Goal: Task Accomplishment & Management: Use online tool/utility

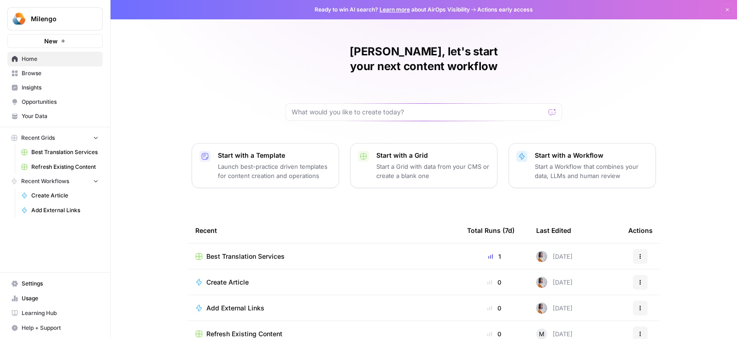
click at [70, 153] on span "Best Translation Services" at bounding box center [64, 152] width 67 height 8
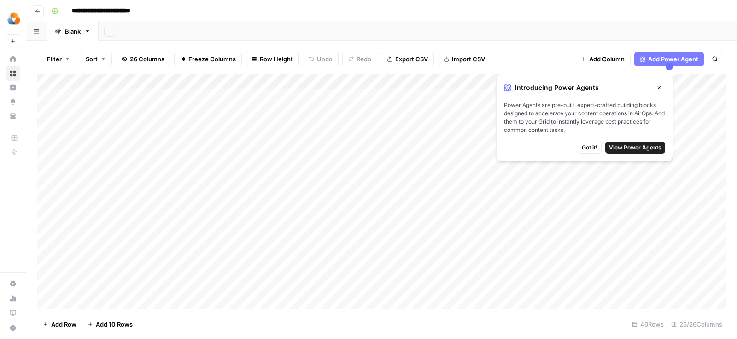
click at [589, 148] on span "Got it!" at bounding box center [590, 147] width 16 height 8
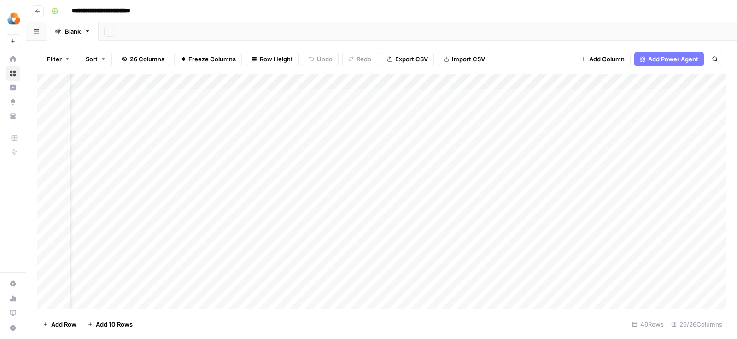
scroll to position [0, 1358]
click at [633, 108] on div "Add Column" at bounding box center [381, 192] width 689 height 236
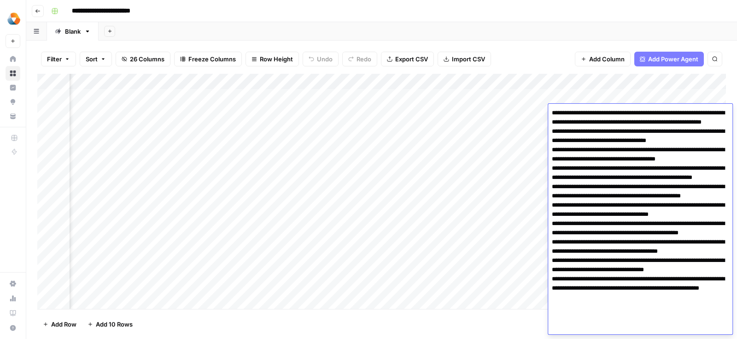
scroll to position [24, 0]
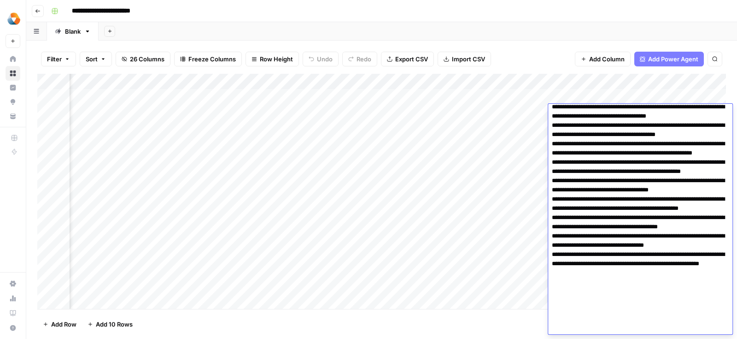
click at [465, 190] on div "Add Column" at bounding box center [381, 192] width 689 height 236
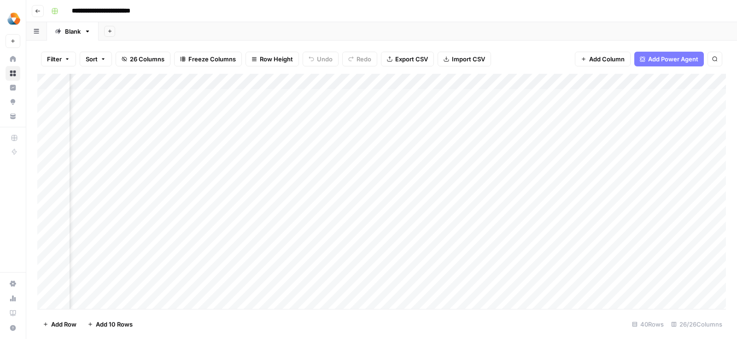
click at [523, 126] on div "Add Column" at bounding box center [381, 192] width 689 height 236
click at [211, 112] on div "Add Column" at bounding box center [381, 192] width 689 height 236
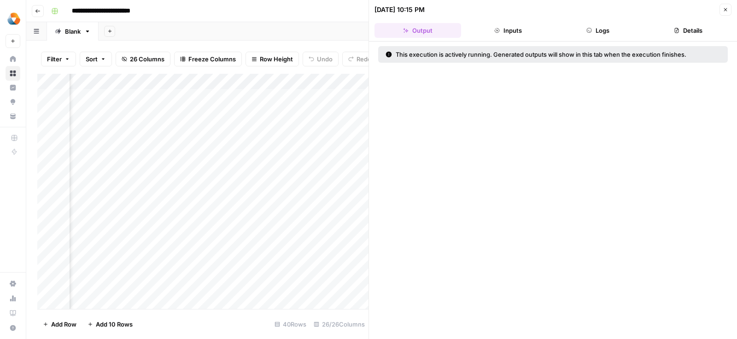
click at [596, 31] on button "Logs" at bounding box center [598, 30] width 87 height 15
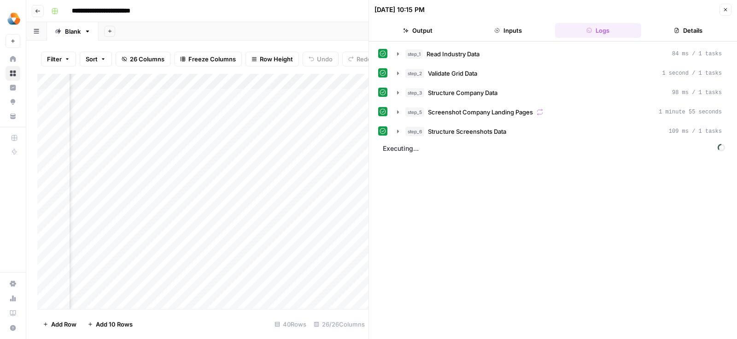
click at [676, 26] on button "Details" at bounding box center [688, 30] width 87 height 15
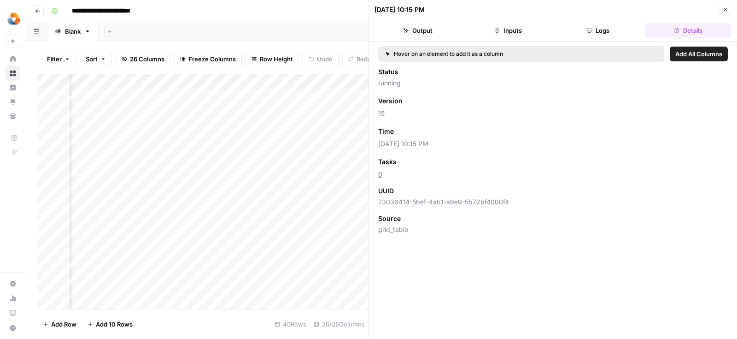
click at [602, 29] on button "Logs" at bounding box center [598, 30] width 87 height 15
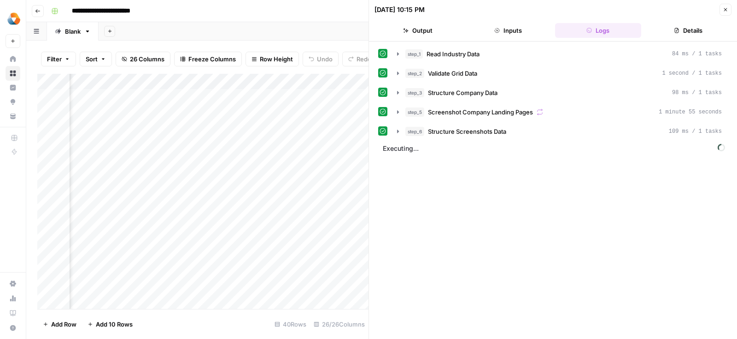
click at [504, 29] on button "Inputs" at bounding box center [508, 30] width 87 height 15
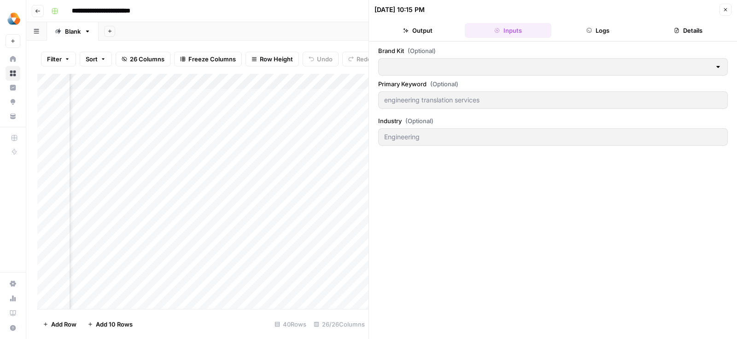
type input "Milengo"
click at [427, 29] on button "Output" at bounding box center [418, 30] width 87 height 15
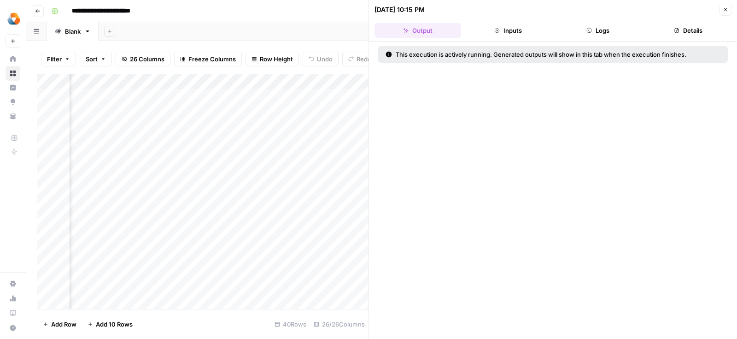
click at [527, 34] on button "Inputs" at bounding box center [508, 30] width 87 height 15
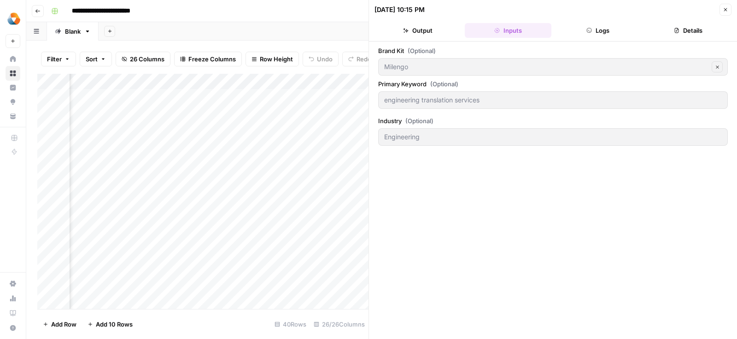
click at [567, 30] on button "Logs" at bounding box center [598, 30] width 87 height 15
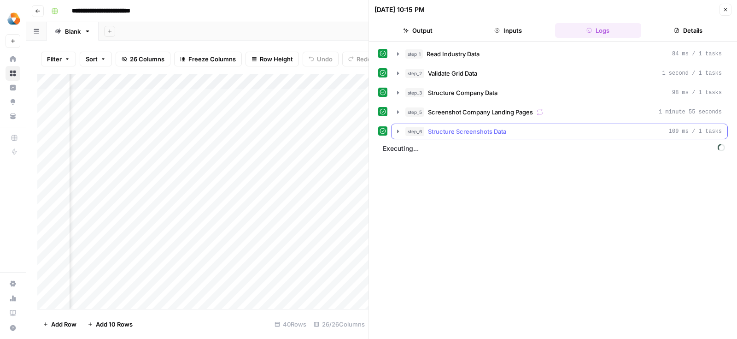
click at [394, 132] on button "step_6 Structure Screenshots Data 109 ms / 1 tasks" at bounding box center [560, 131] width 336 height 15
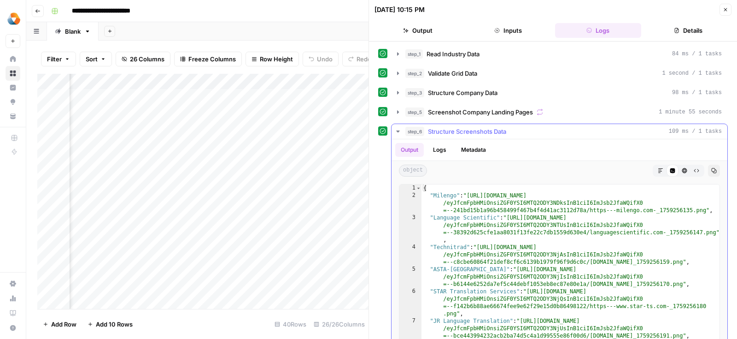
click at [395, 131] on icon "button" at bounding box center [398, 131] width 7 height 7
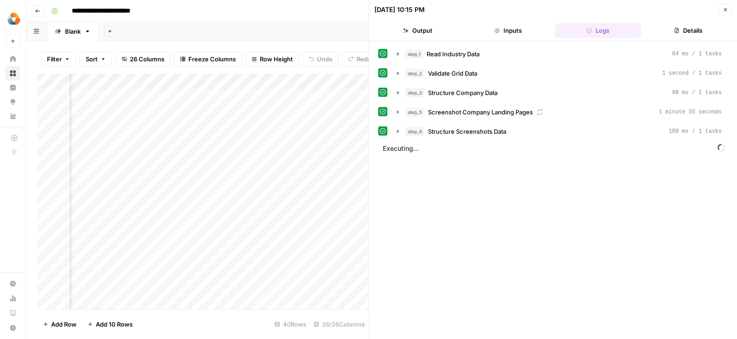
click at [282, 134] on div "Add Column" at bounding box center [202, 192] width 331 height 236
click at [729, 10] on button "Close" at bounding box center [726, 10] width 12 height 12
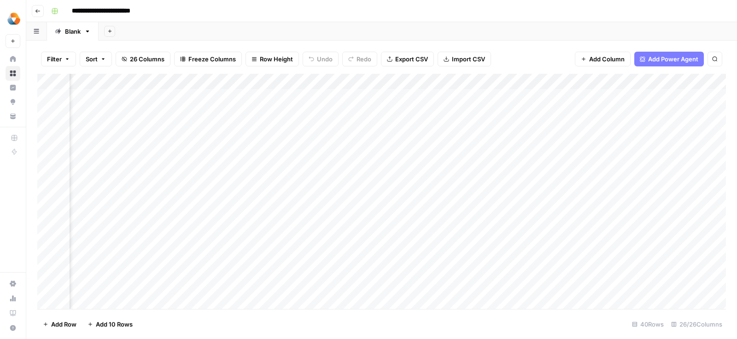
scroll to position [0, 240]
click at [274, 83] on div "Add Column" at bounding box center [381, 192] width 689 height 236
click at [507, 45] on div "Filter Sort 26 Columns Freeze Columns Row Height Undo Redo Export CSV Import CS…" at bounding box center [381, 58] width 689 height 29
click at [492, 83] on div "Add Column" at bounding box center [381, 192] width 689 height 236
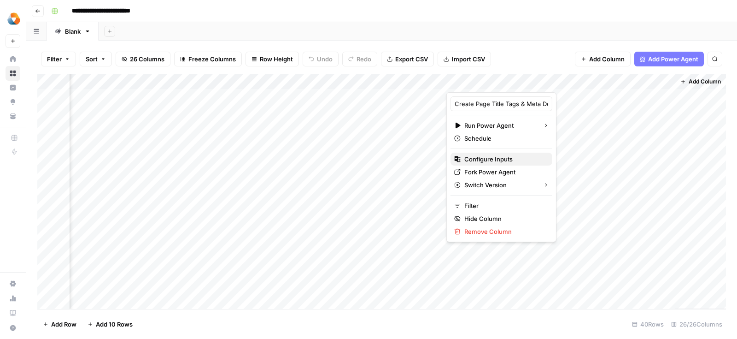
click at [474, 159] on span "Configure Inputs" at bounding box center [505, 158] width 81 height 9
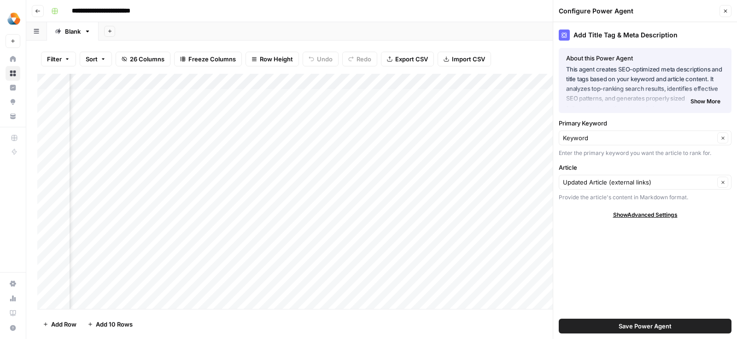
scroll to position [0, 500]
click at [596, 181] on input "Article" at bounding box center [639, 181] width 152 height 9
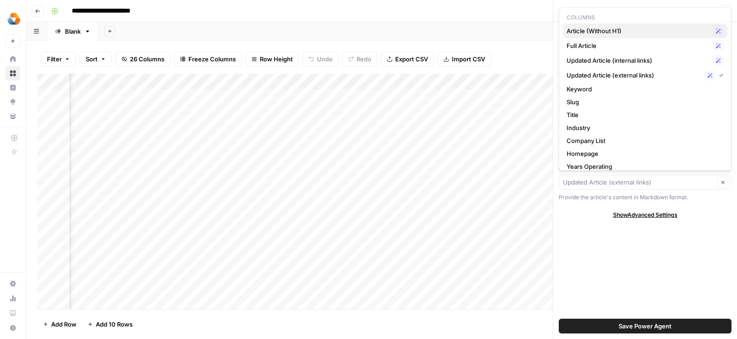
click at [590, 35] on div "Article (Without H1) Possible Match" at bounding box center [645, 30] width 157 height 11
type input "Article (Without H1)"
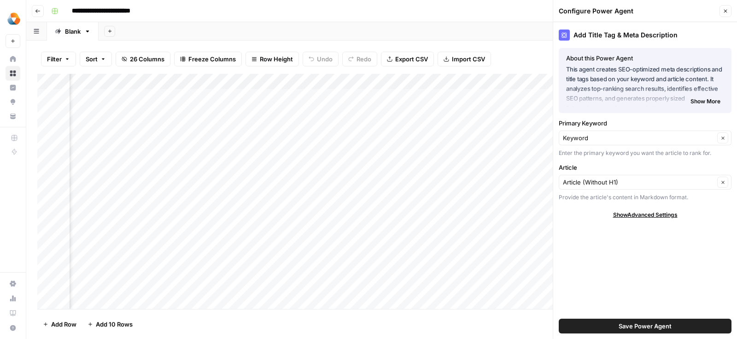
scroll to position [0, 297]
click at [605, 174] on div "Article Article (Without H1) Clear Provide the article's content in Markdown fo…" at bounding box center [645, 182] width 173 height 39
click at [603, 181] on input "Article" at bounding box center [639, 181] width 152 height 9
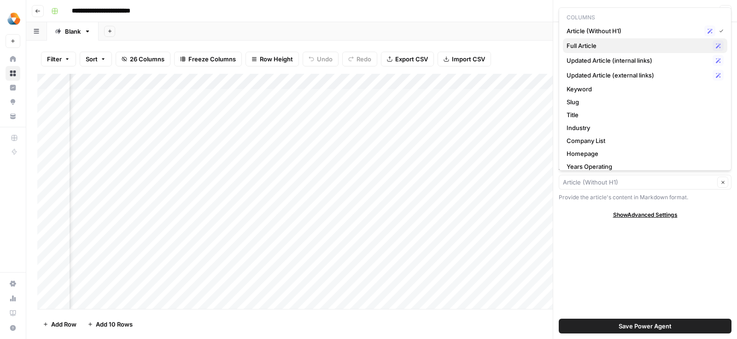
click at [594, 44] on span "Full Article" at bounding box center [638, 45] width 142 height 9
type input "Full Article"
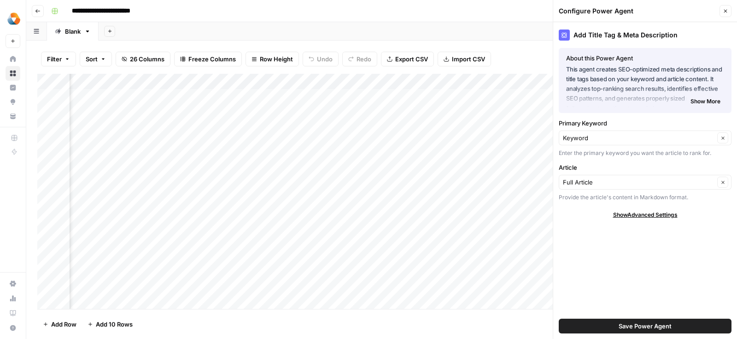
click at [685, 320] on button "Save Power Agent" at bounding box center [645, 326] width 173 height 15
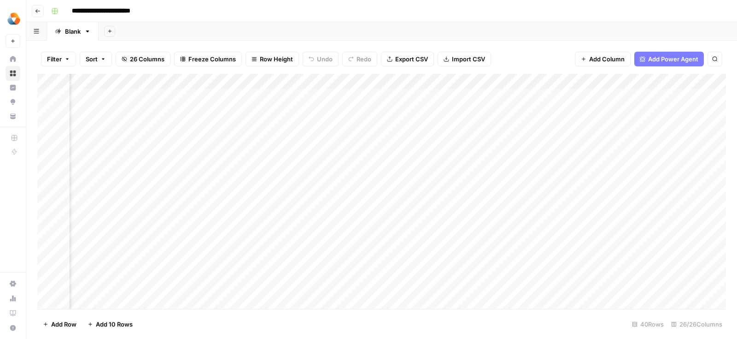
scroll to position [0, 1616]
click at [495, 81] on div "Add Column" at bounding box center [381, 192] width 689 height 236
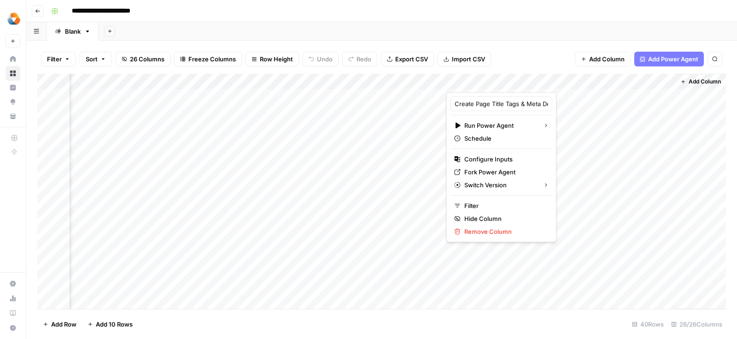
click at [495, 81] on div at bounding box center [478, 83] width 63 height 18
drag, startPoint x: 495, startPoint y: 81, endPoint x: 488, endPoint y: 161, distance: 80.5
click at [487, 158] on span "Configure Inputs" at bounding box center [505, 158] width 81 height 9
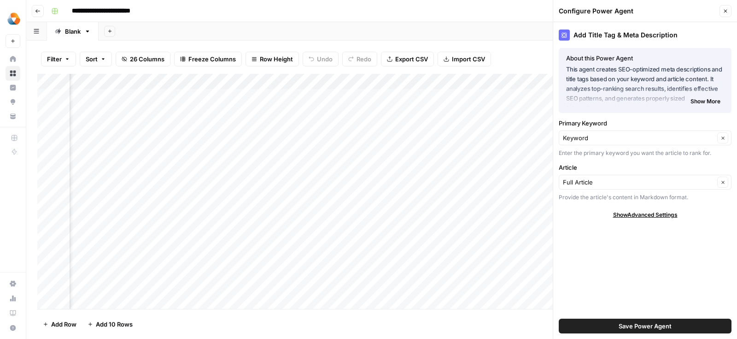
scroll to position [0, 249]
click at [725, 14] on button "Close" at bounding box center [726, 11] width 12 height 12
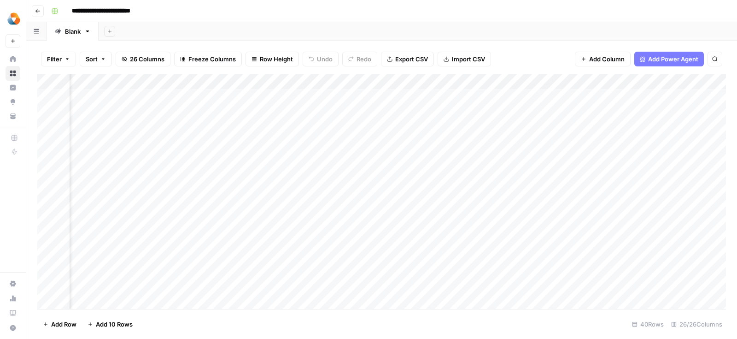
scroll to position [0, 42]
click at [472, 82] on div "Add Column" at bounding box center [381, 192] width 689 height 236
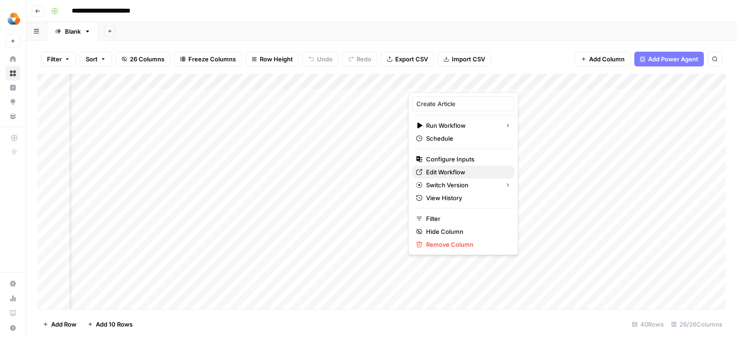
click at [436, 168] on span "Edit Workflow" at bounding box center [466, 171] width 81 height 9
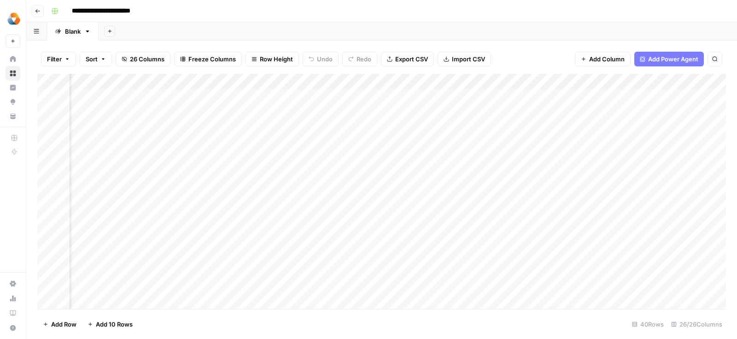
click at [470, 83] on div "Add Column" at bounding box center [381, 192] width 689 height 236
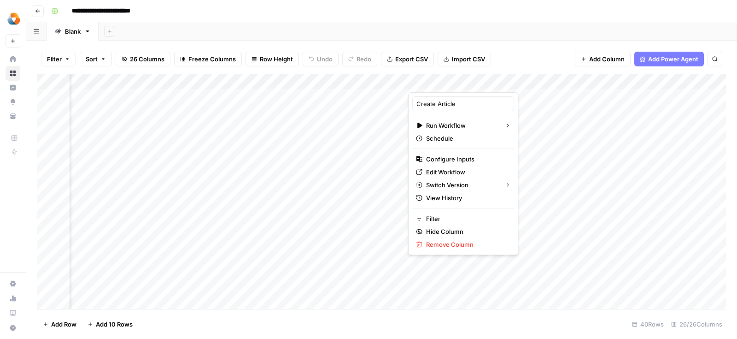
click at [363, 146] on div "Add Column" at bounding box center [381, 192] width 689 height 236
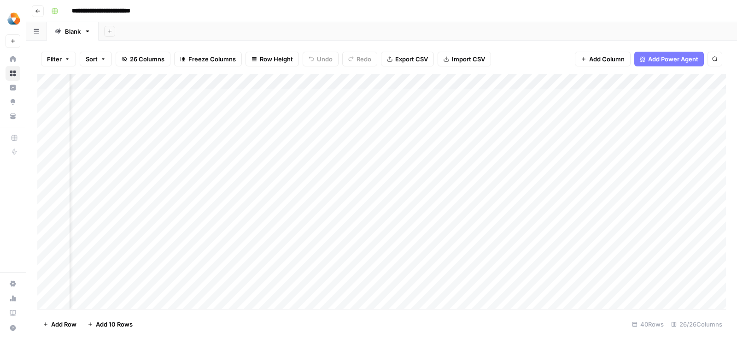
click at [315, 109] on div "Add Column" at bounding box center [381, 192] width 689 height 236
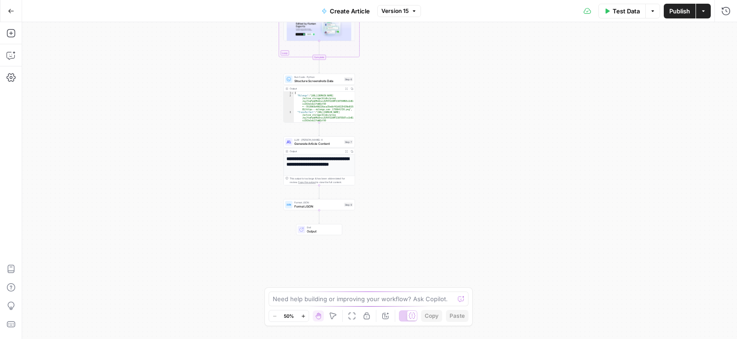
click at [313, 143] on span "Generate Article Content" at bounding box center [319, 143] width 48 height 5
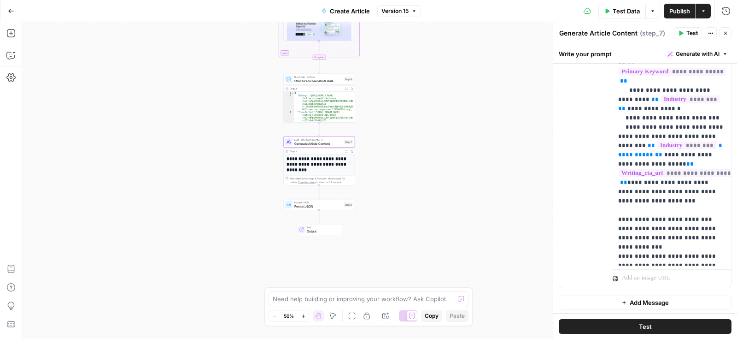
scroll to position [2816, 0]
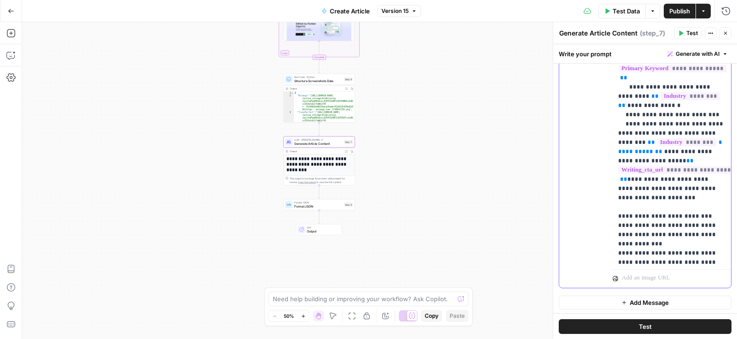
drag, startPoint x: 655, startPoint y: 140, endPoint x: 642, endPoint y: 140, distance: 12.4
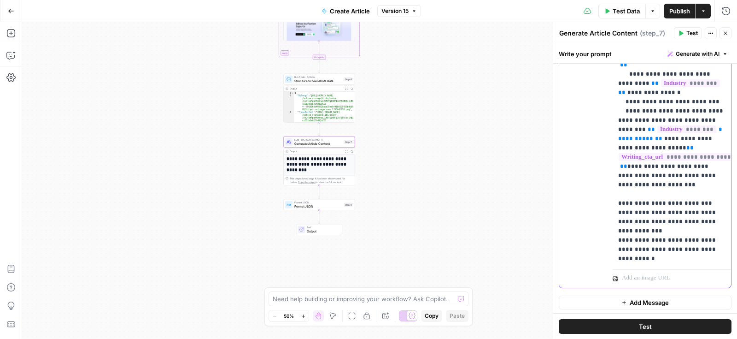
scroll to position [2831, 0]
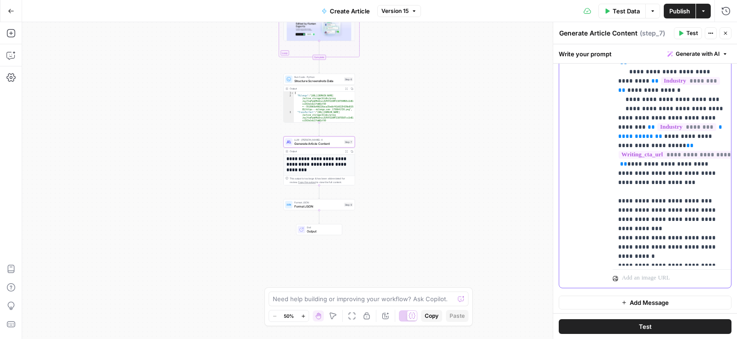
drag, startPoint x: 655, startPoint y: 127, endPoint x: 643, endPoint y: 127, distance: 11.5
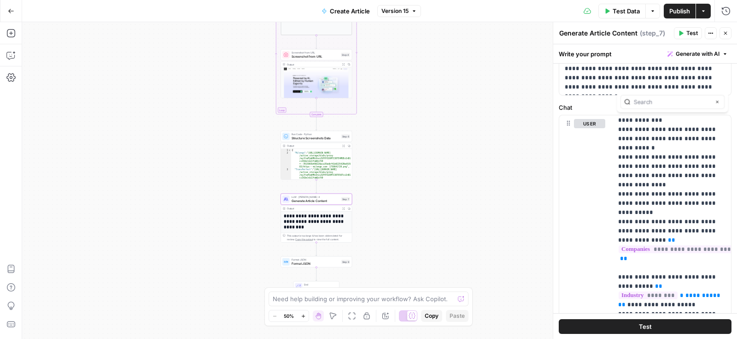
scroll to position [0, 0]
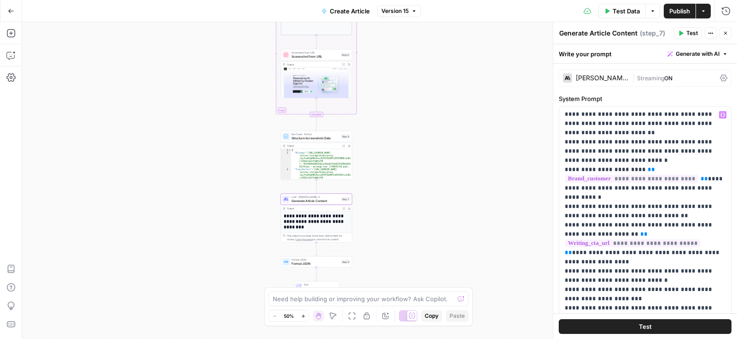
click at [529, 125] on div "Workflow Input Settings Inputs Read from Grid Read Industry Data Step 1 Output …" at bounding box center [379, 180] width 715 height 317
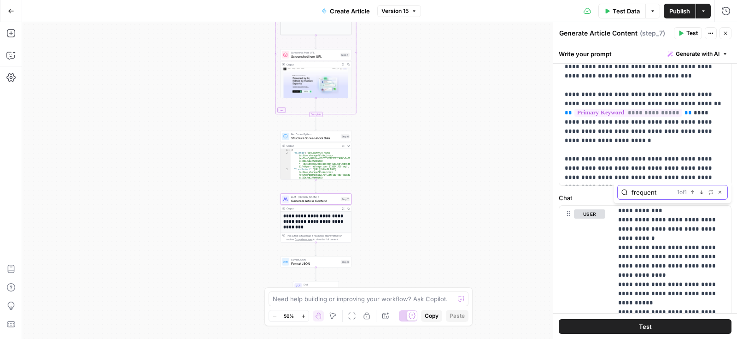
type input "frequent"
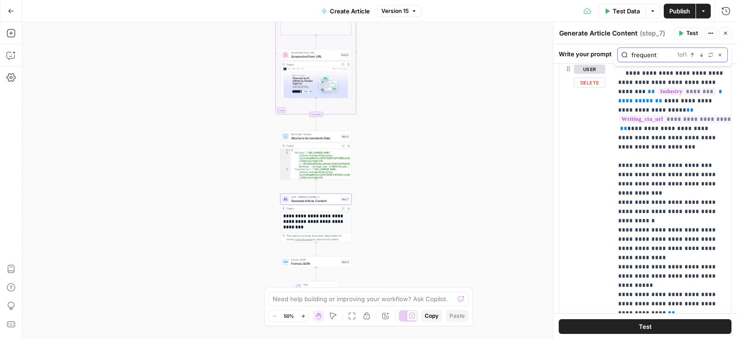
scroll to position [3028, 0]
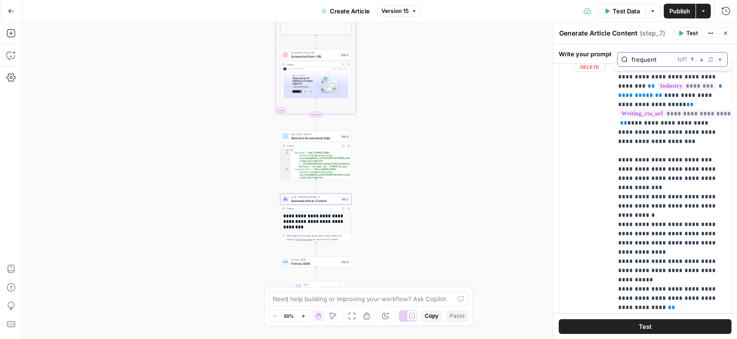
click at [693, 59] on icon "button" at bounding box center [692, 59] width 5 height 5
click at [704, 60] on span "button" at bounding box center [702, 59] width 5 height 5
click at [718, 58] on icon "button" at bounding box center [720, 59] width 5 height 5
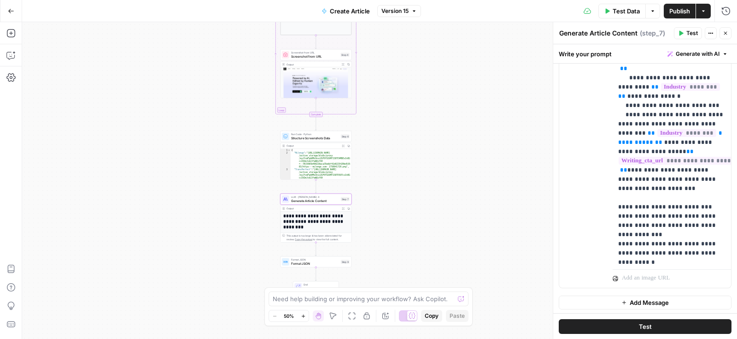
scroll to position [2778, 0]
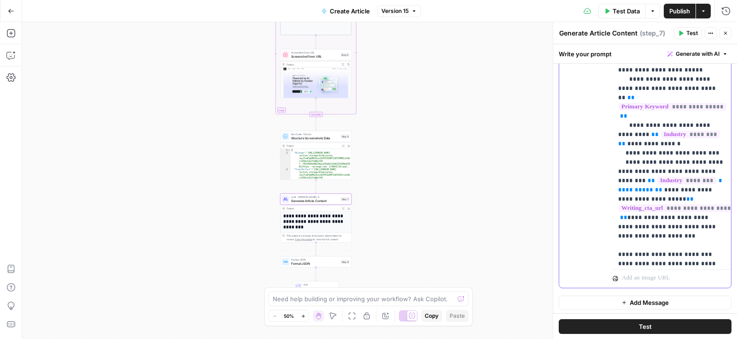
drag, startPoint x: 653, startPoint y: 179, endPoint x: 644, endPoint y: 179, distance: 8.8
click at [454, 139] on div "Workflow Input Settings Inputs Read from Grid Read Industry Data Step 1 Output …" at bounding box center [379, 180] width 715 height 317
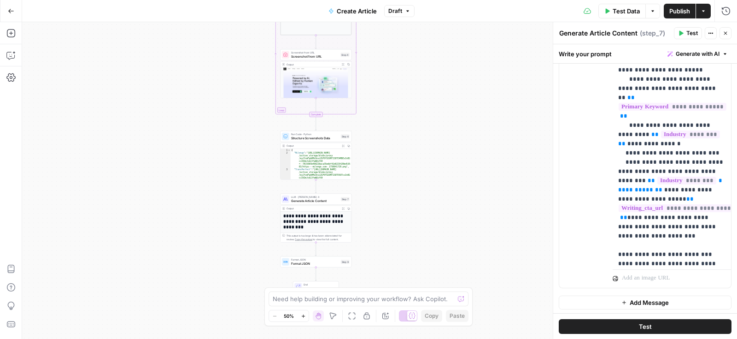
click at [434, 90] on div "Workflow Input Settings Inputs Read from Grid Read Industry Data Step 1 Output …" at bounding box center [379, 180] width 715 height 317
